Goal: Task Accomplishment & Management: Complete application form

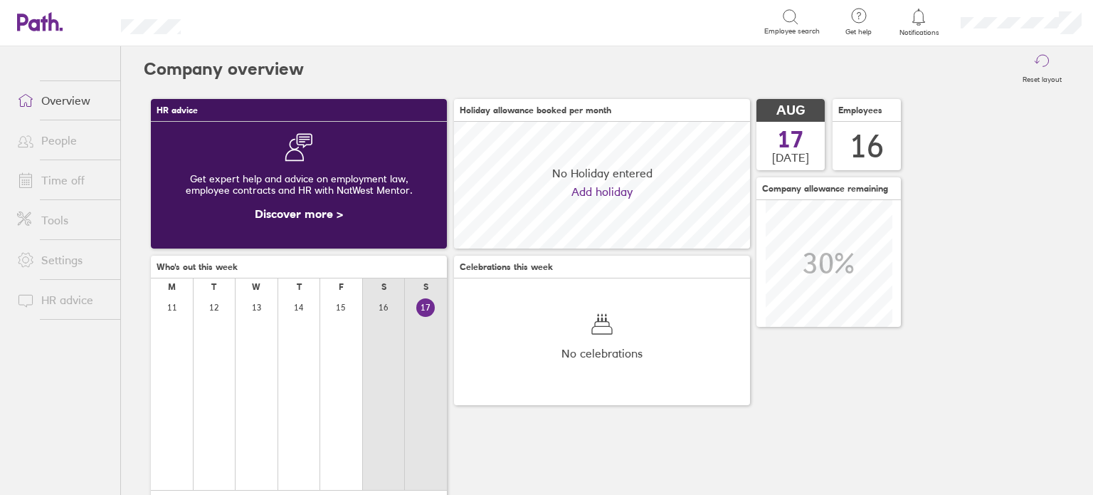
scroll to position [126, 296]
click at [102, 187] on link "Time off" at bounding box center [63, 180] width 115 height 28
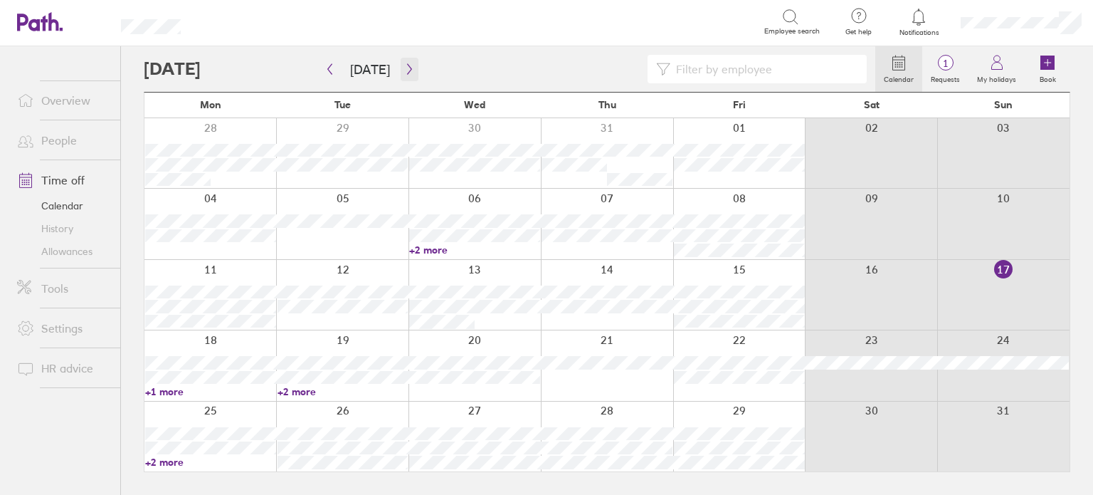
click at [404, 66] on icon "button" at bounding box center [409, 68] width 11 height 11
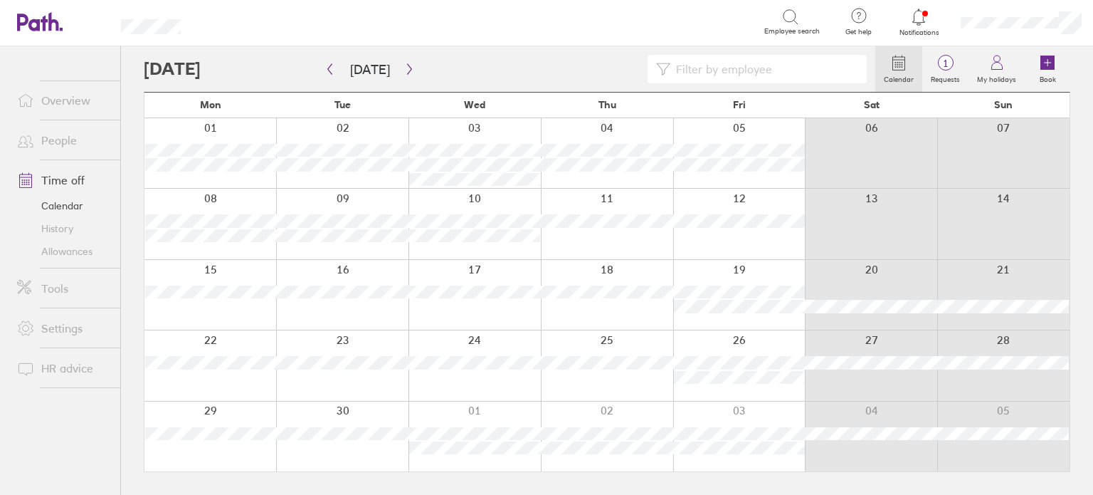
click at [242, 176] on div at bounding box center [210, 153] width 132 height 70
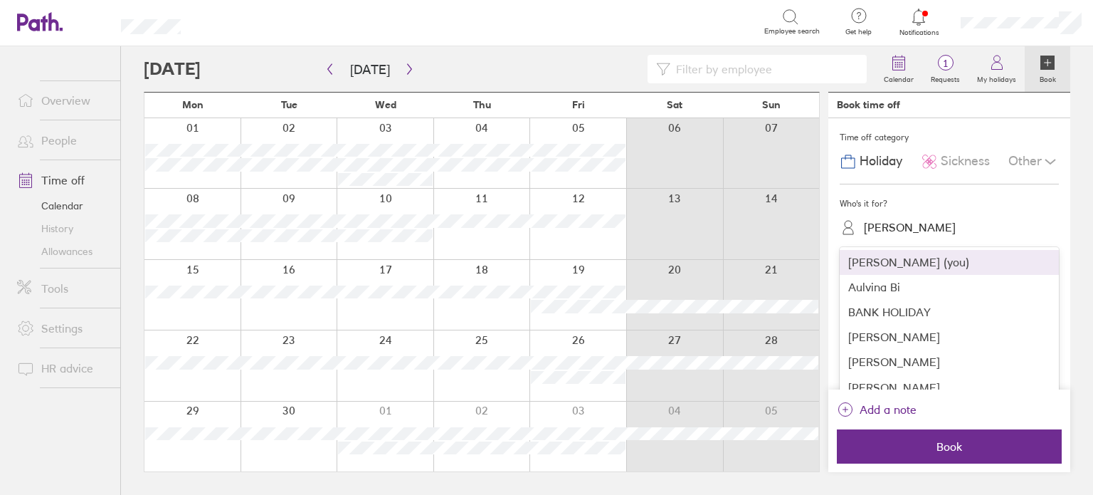
click at [934, 233] on div "[PERSON_NAME]" at bounding box center [910, 228] width 92 height 14
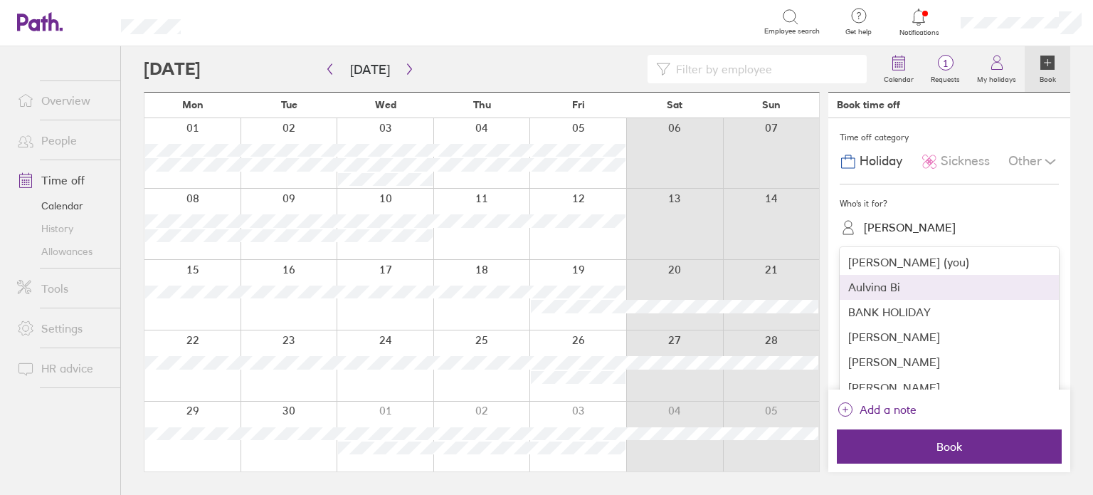
click at [900, 297] on div "Aulvina Bi" at bounding box center [949, 287] width 219 height 25
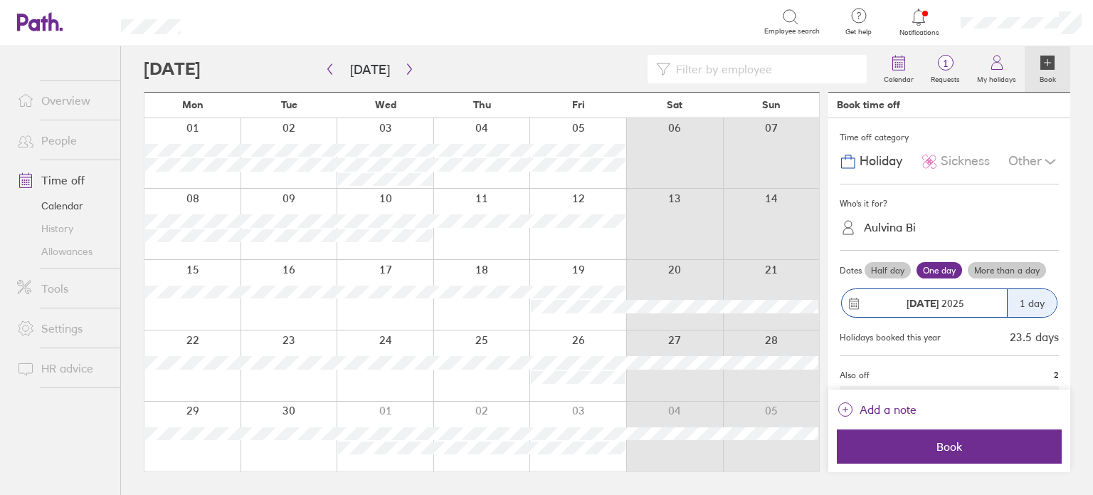
click at [1000, 274] on label "More than a day" at bounding box center [1007, 270] width 78 height 17
click at [0, 0] on input "More than a day" at bounding box center [0, 0] width 0 height 0
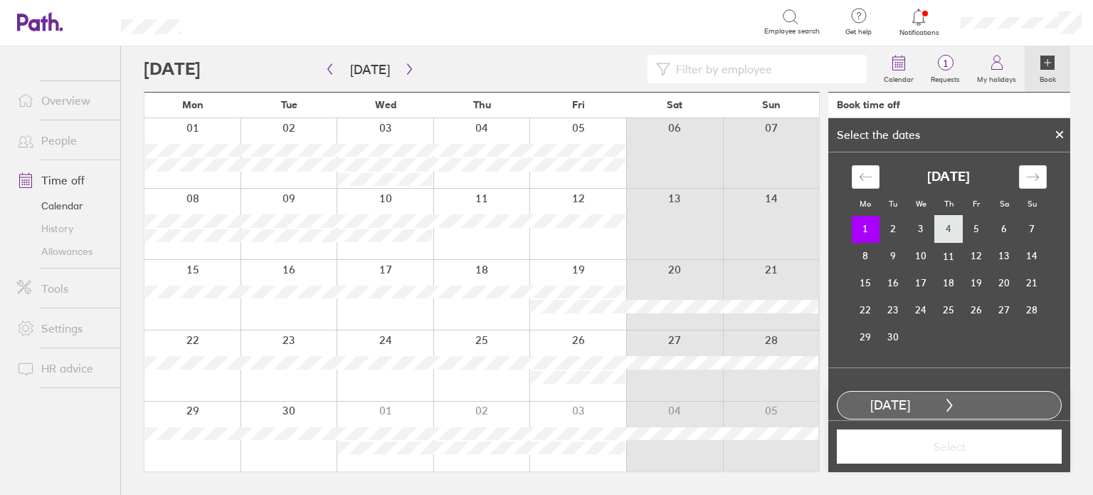
click at [935, 226] on td "4" at bounding box center [949, 229] width 28 height 27
click at [963, 458] on button "Select" at bounding box center [949, 446] width 225 height 34
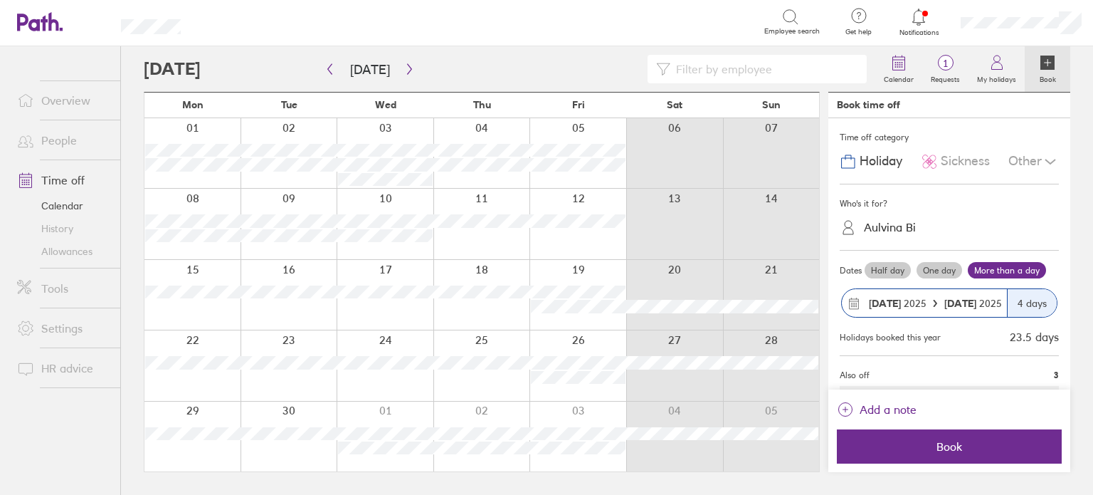
click at [1027, 161] on div "Other" at bounding box center [1033, 161] width 51 height 27
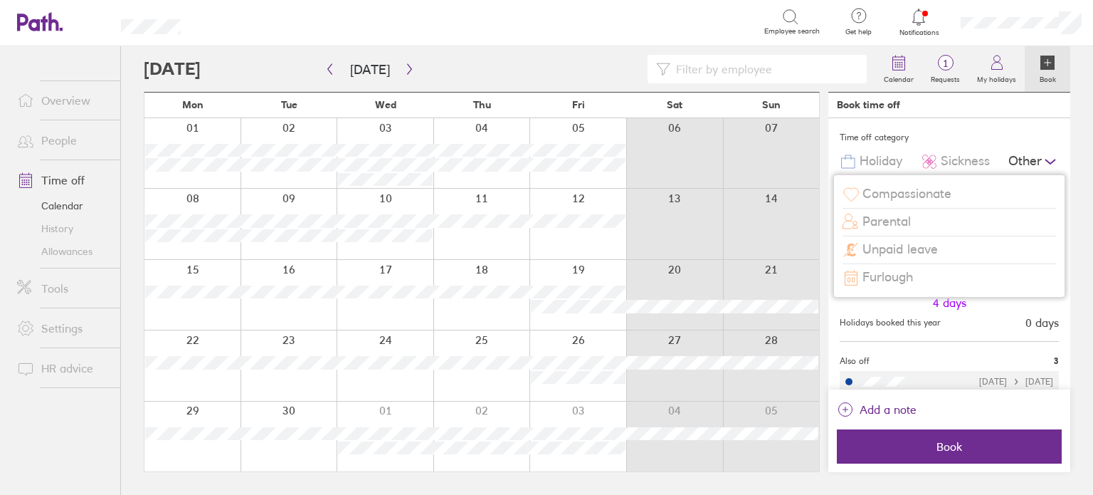
click at [913, 245] on span "Unpaid leave" at bounding box center [899, 249] width 75 height 15
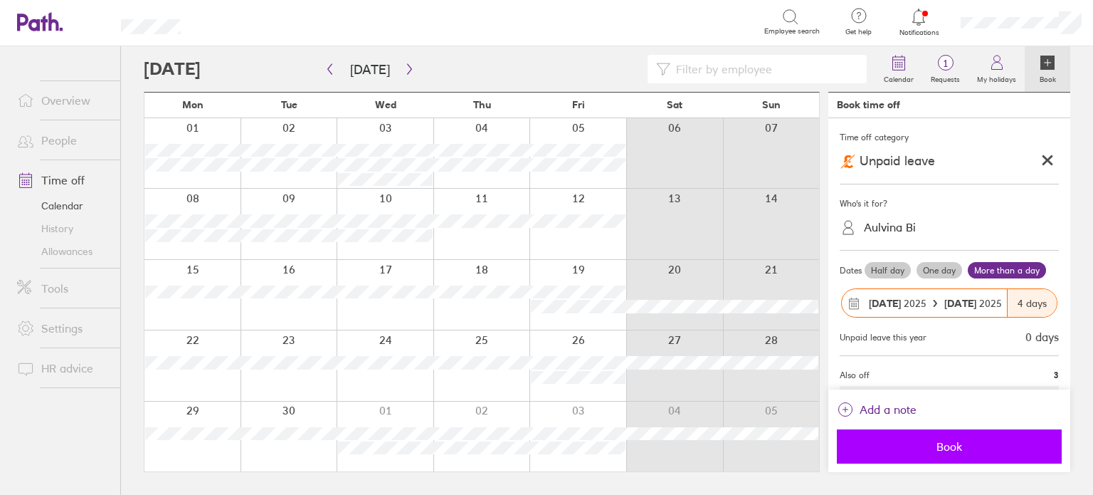
click at [982, 440] on span "Book" at bounding box center [949, 446] width 205 height 13
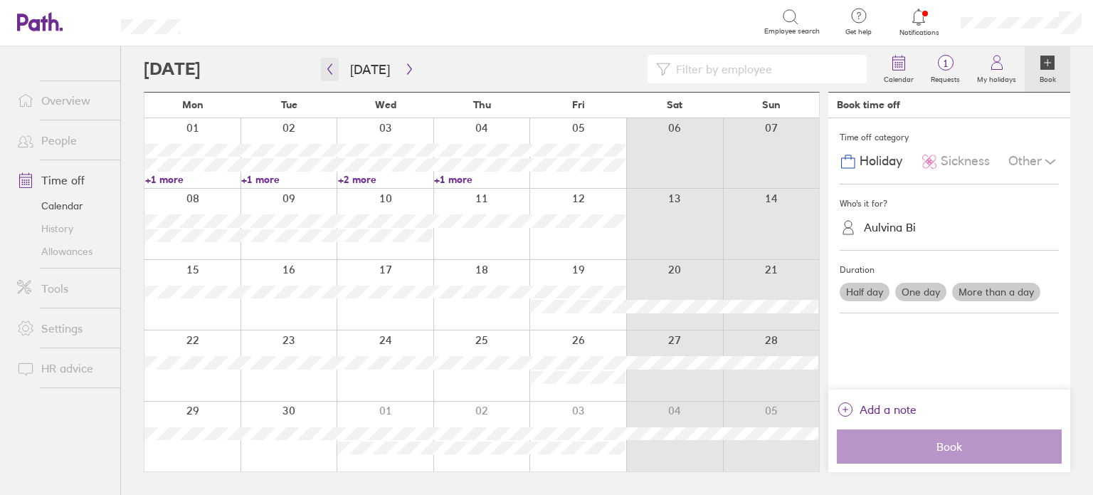
click at [329, 62] on button "button" at bounding box center [330, 69] width 18 height 23
